Goal: Information Seeking & Learning: Learn about a topic

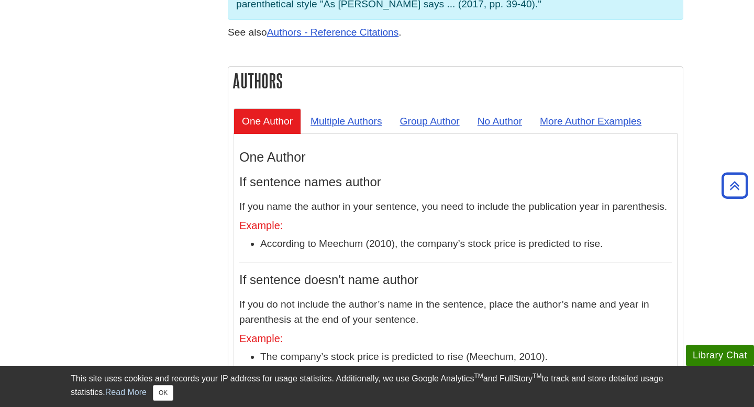
scroll to position [924, 0]
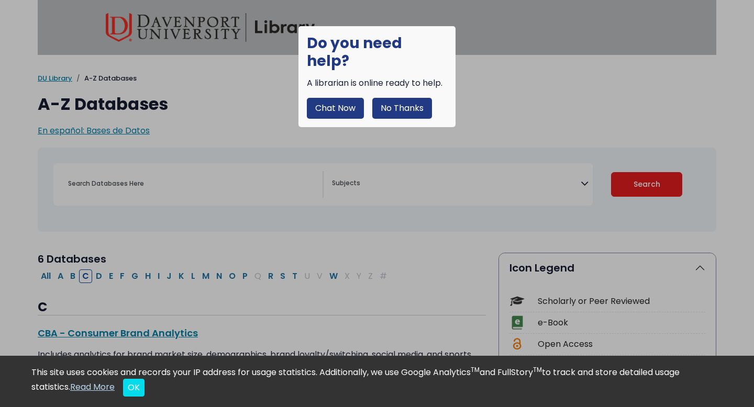
click at [392, 98] on button "No Thanks" at bounding box center [402, 108] width 60 height 21
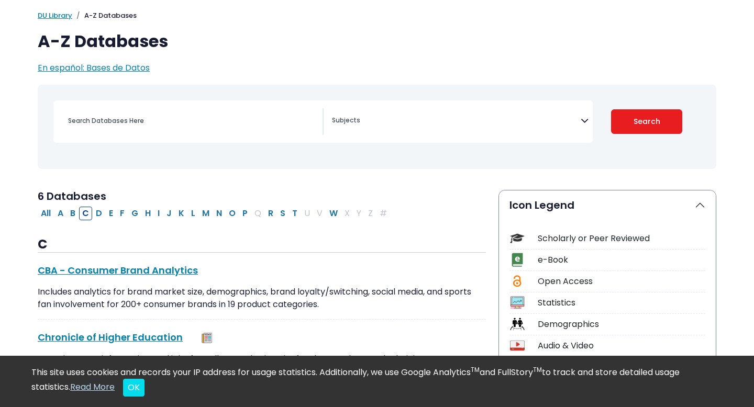
scroll to position [165, 0]
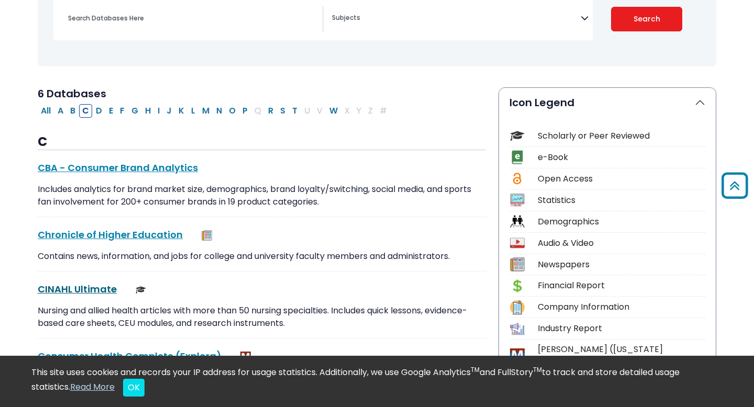
click at [76, 287] on link "CINAHL Ultimate This link opens in a new window" at bounding box center [77, 289] width 79 height 13
click at [241, 108] on button "P" at bounding box center [245, 111] width 12 height 14
select select "Database Subject Filter"
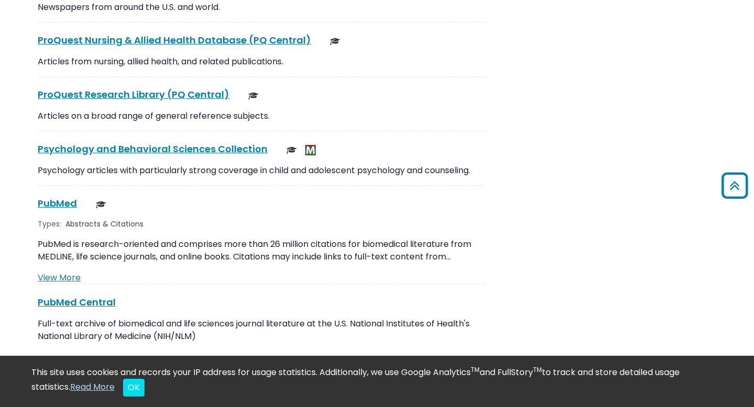
scroll to position [1826, 0]
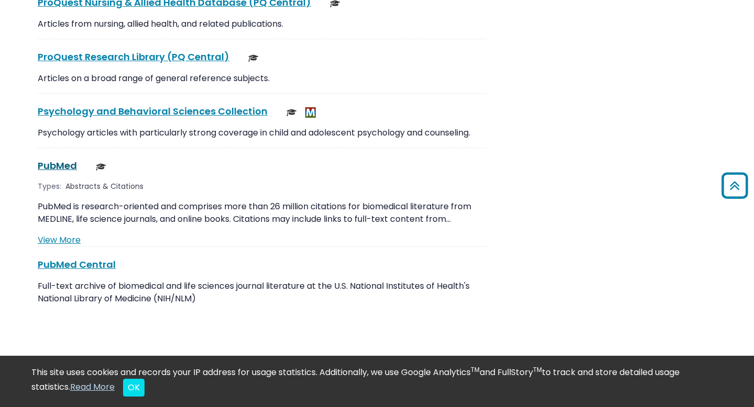
click at [61, 159] on link "PubMed This link opens in a new window" at bounding box center [57, 165] width 39 height 13
